Goal: Transaction & Acquisition: Purchase product/service

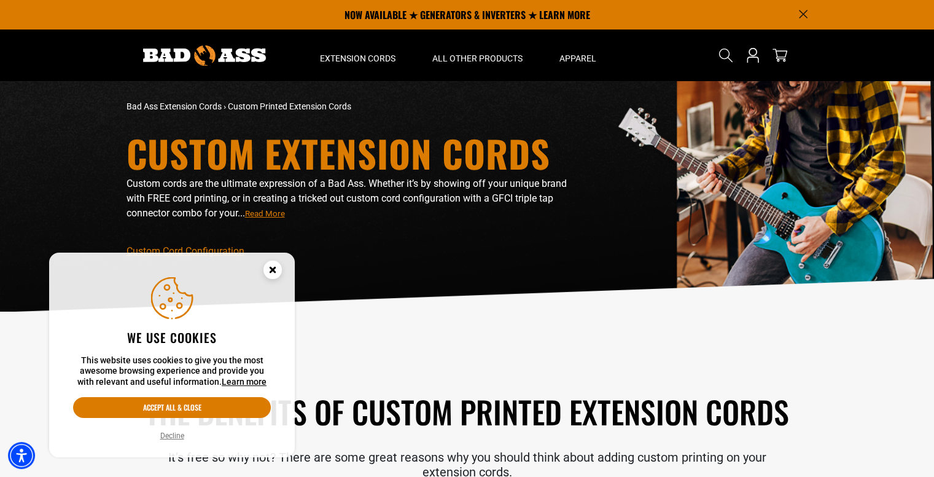
click at [182, 435] on button "Decline" at bounding box center [172, 435] width 31 height 12
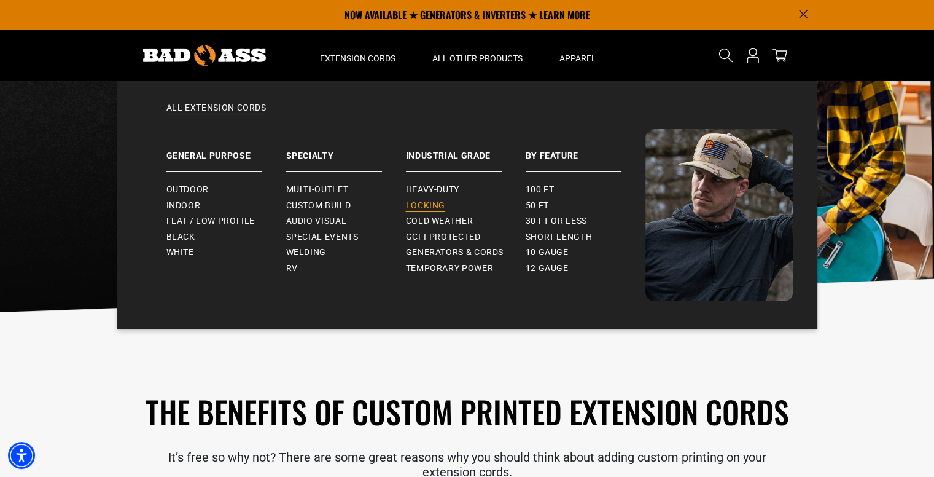
click at [434, 208] on span "Locking" at bounding box center [425, 205] width 39 height 11
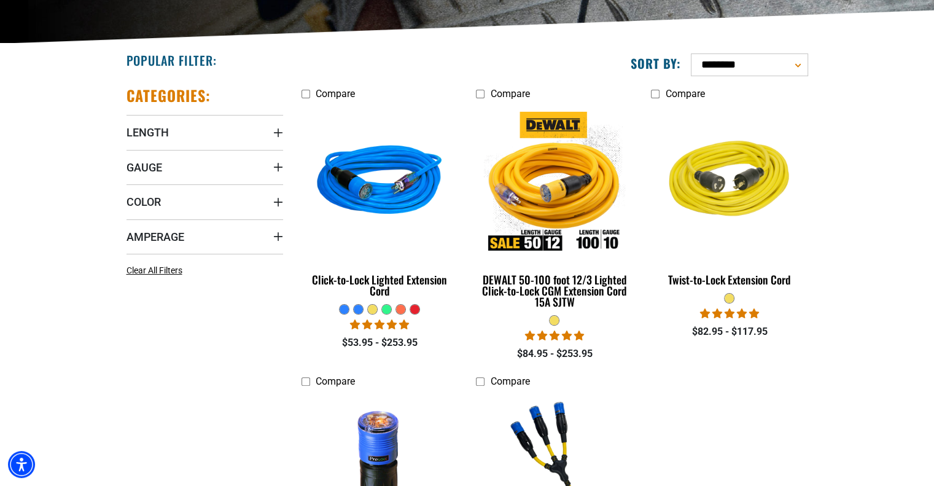
scroll to position [271, 0]
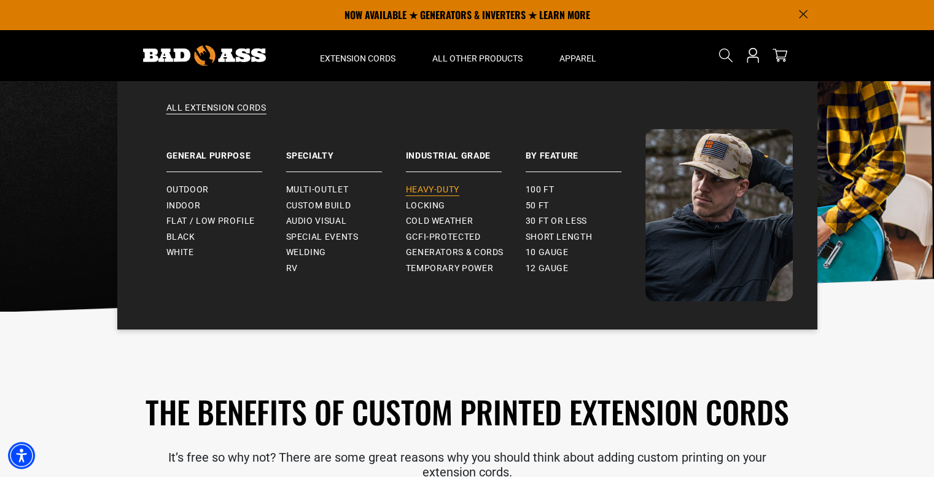
click at [418, 187] on span "Heavy-Duty" at bounding box center [432, 189] width 53 height 11
click at [535, 264] on span "12 gauge" at bounding box center [547, 268] width 43 height 11
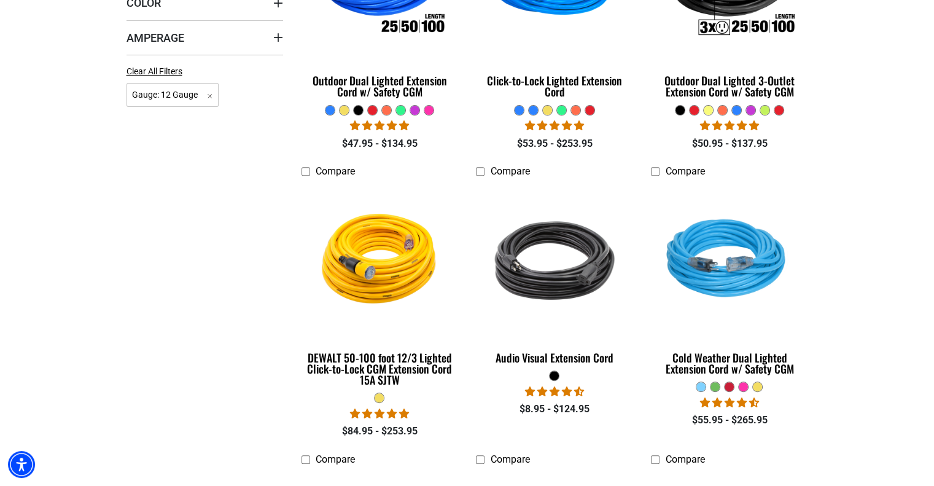
scroll to position [344, 0]
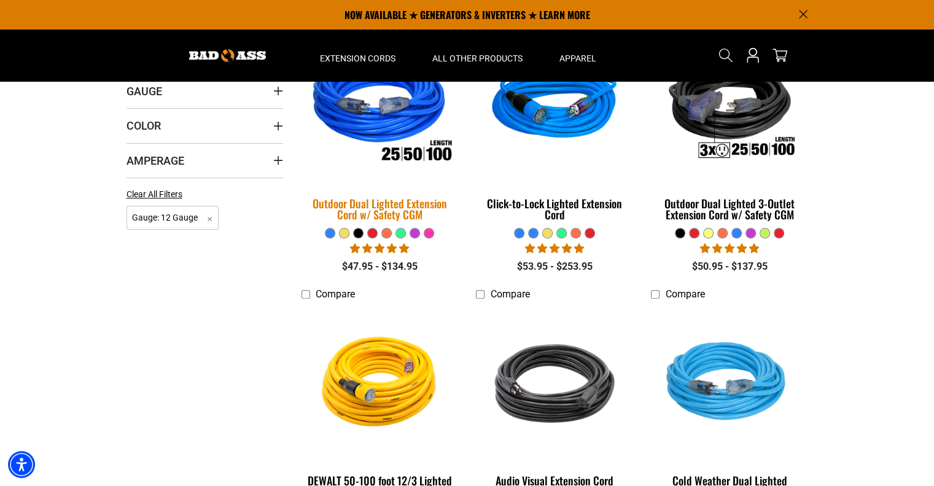
click at [432, 205] on div "Outdoor Dual Lighted Extension Cord w/ Safety CGM" at bounding box center [380, 209] width 157 height 22
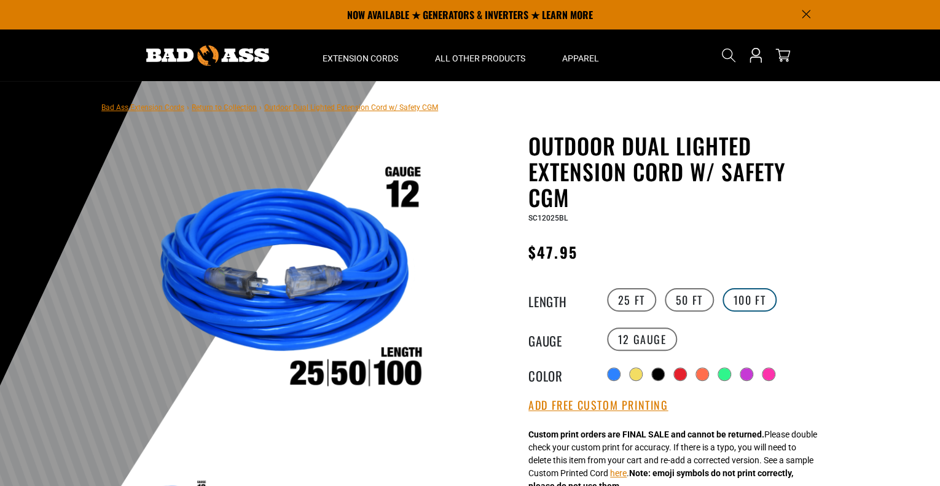
click at [749, 298] on label "100 FT" at bounding box center [749, 299] width 55 height 23
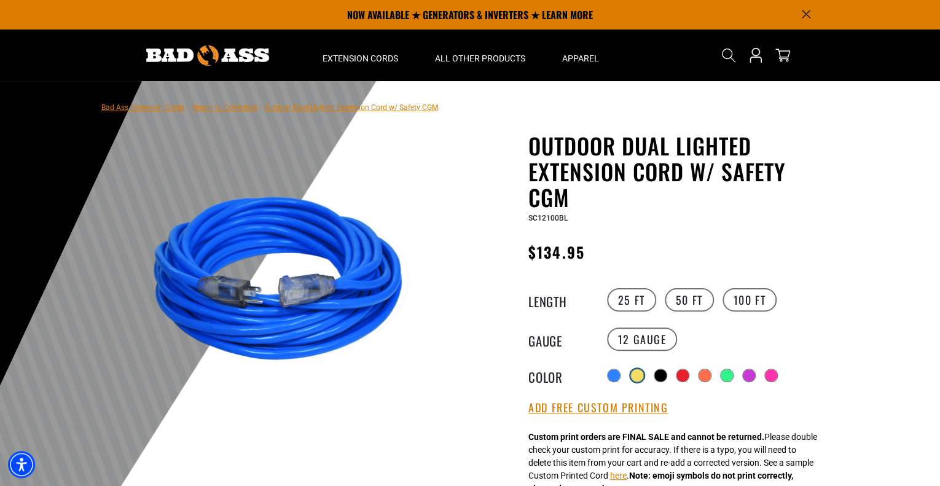
click at [636, 373] on div at bounding box center [637, 375] width 12 height 12
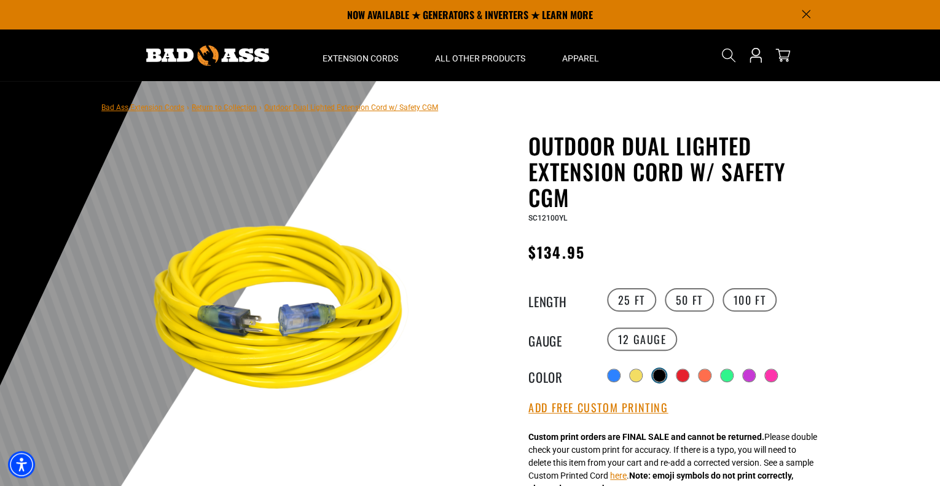
click at [663, 374] on div at bounding box center [659, 375] width 12 height 12
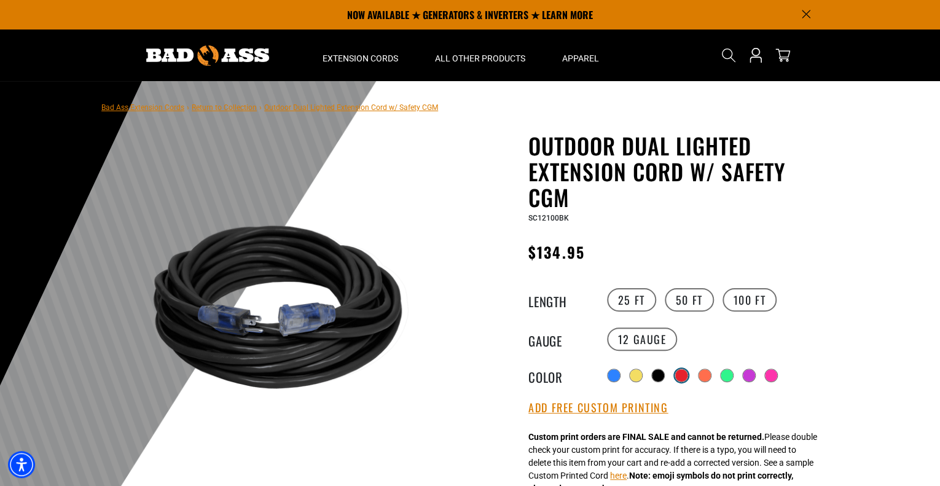
click at [685, 372] on div at bounding box center [681, 375] width 12 height 12
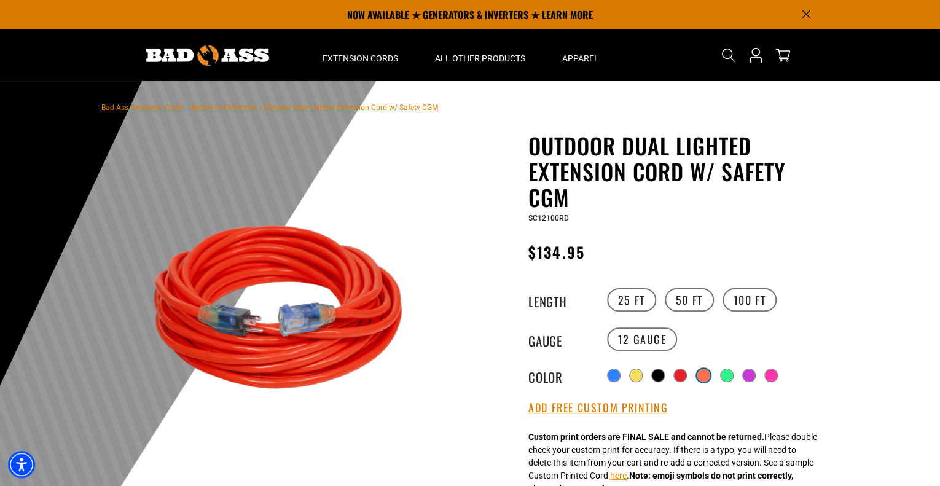
click at [705, 372] on div at bounding box center [703, 375] width 12 height 12
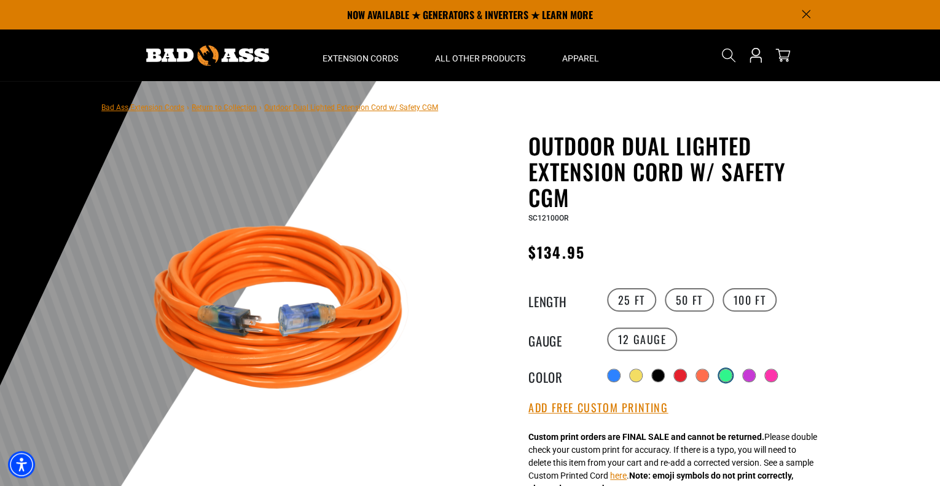
click at [730, 370] on div at bounding box center [725, 375] width 12 height 12
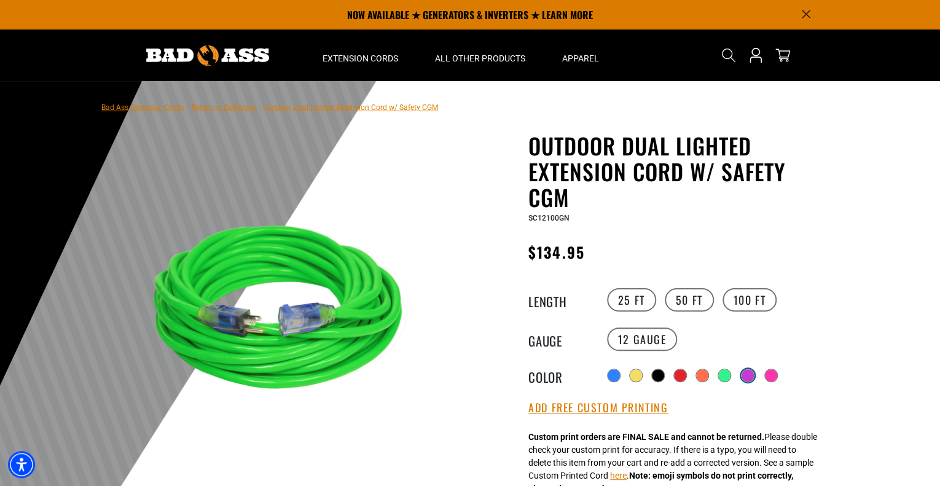
click at [750, 372] on div at bounding box center [747, 375] width 12 height 12
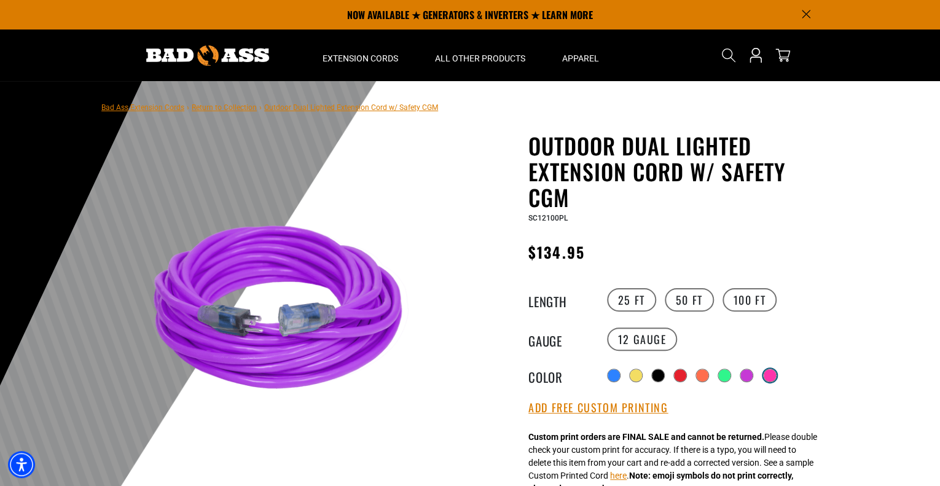
click at [774, 373] on div at bounding box center [769, 375] width 12 height 12
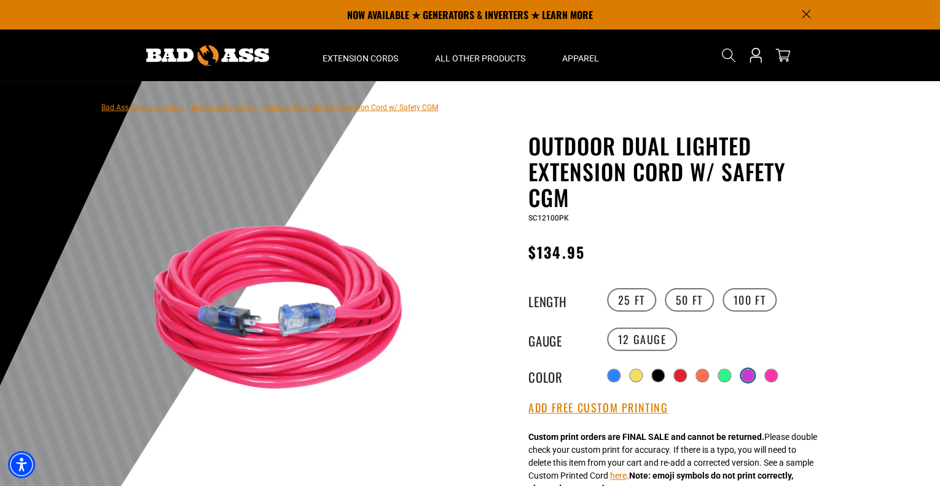
click at [749, 372] on div at bounding box center [747, 375] width 12 height 12
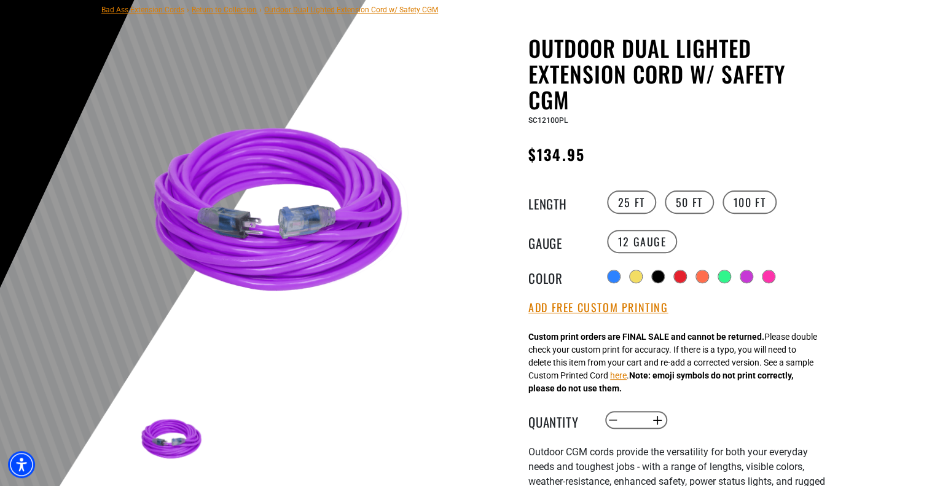
scroll to position [98, 0]
